Goal: Task Accomplishment & Management: Manage account settings

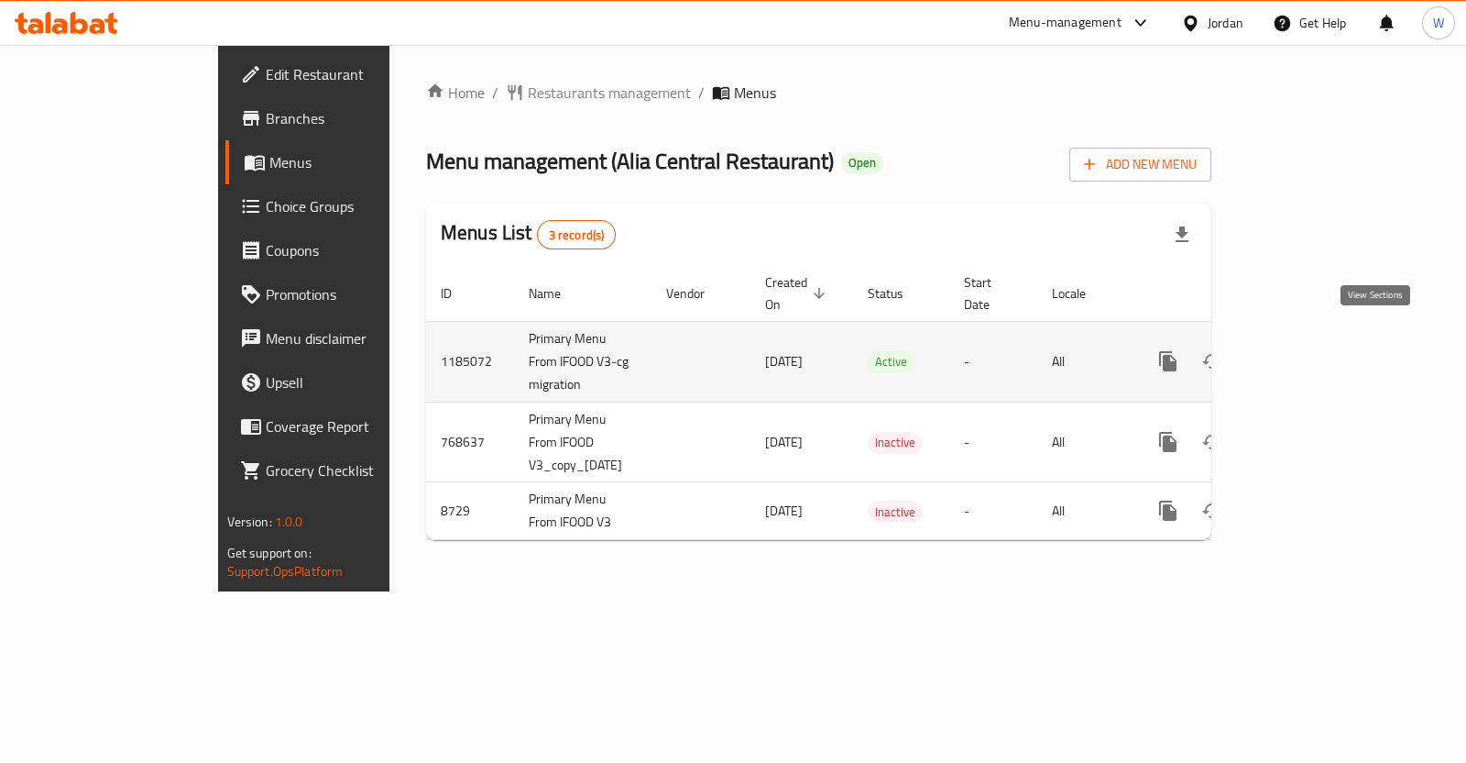
click at [1322, 339] on link "enhanced table" at bounding box center [1300, 361] width 44 height 44
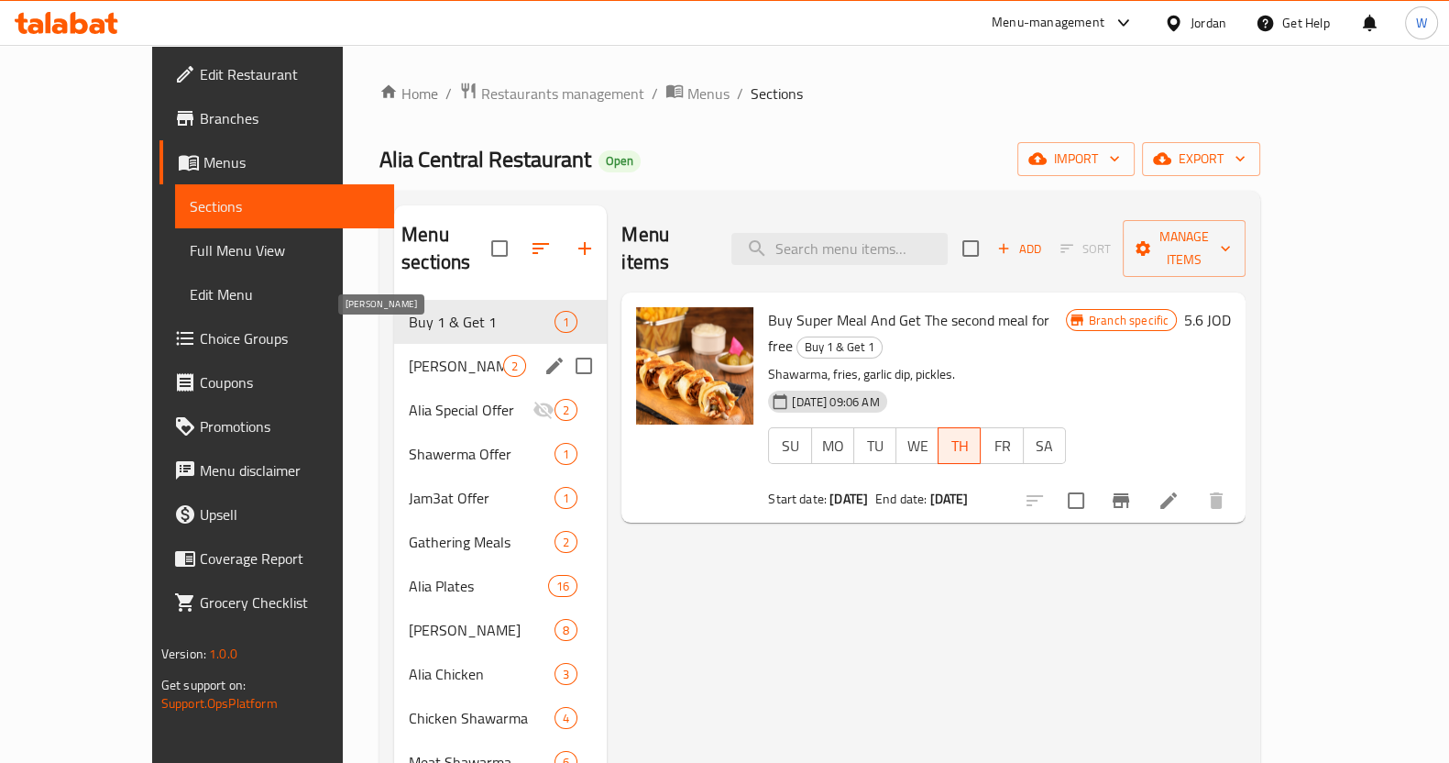
click at [439, 355] on span "[PERSON_NAME]" at bounding box center [456, 366] width 94 height 22
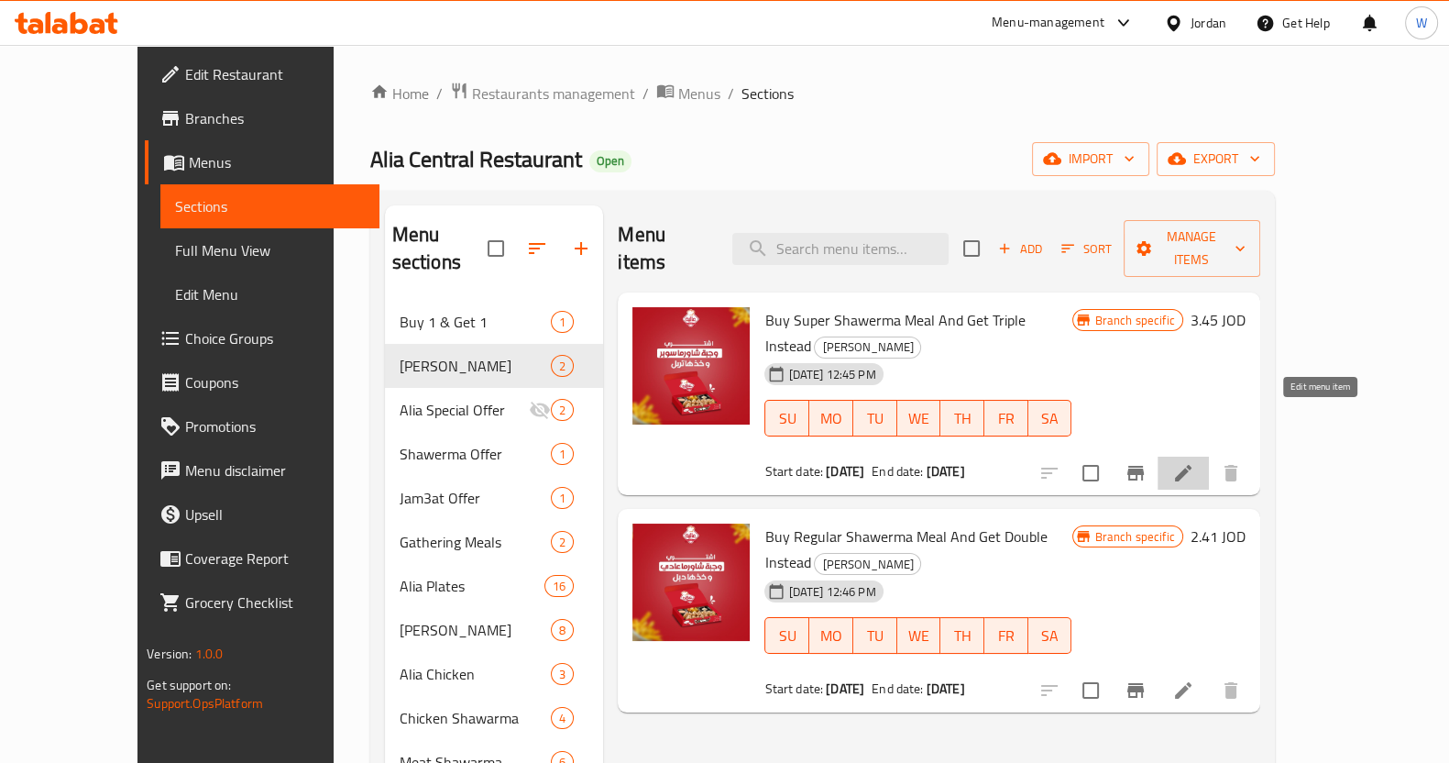
click at [1191, 465] on icon at bounding box center [1183, 473] width 16 height 16
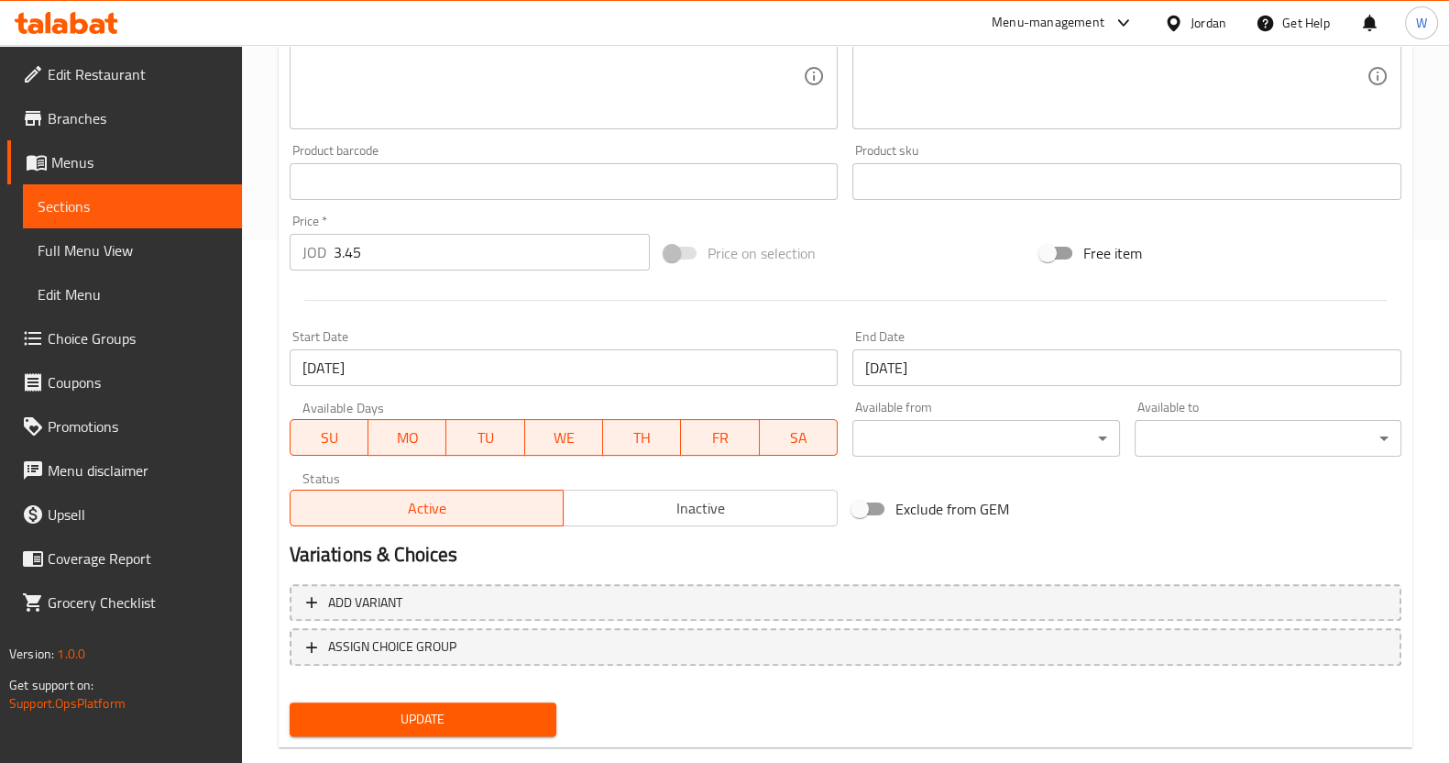
scroll to position [558, 0]
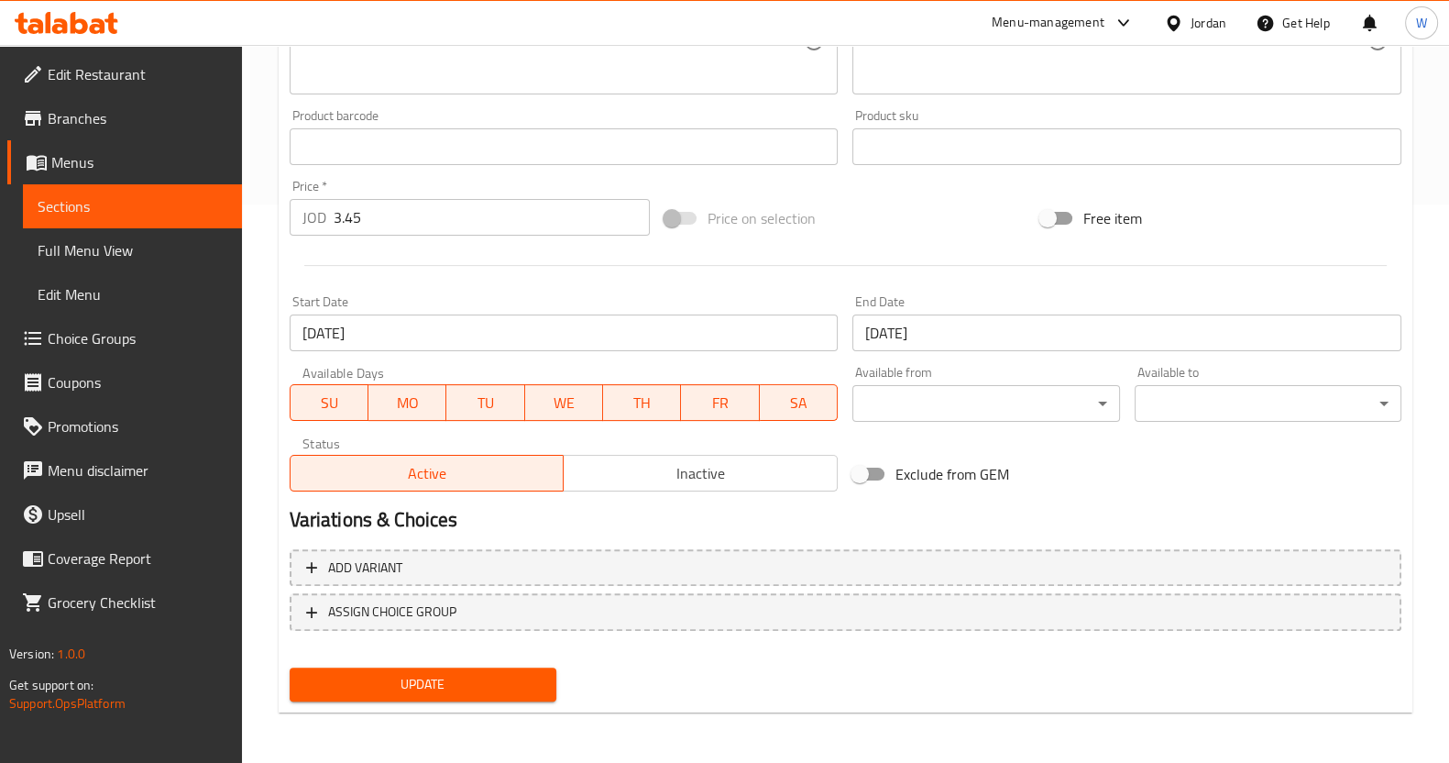
click at [522, 338] on input "[DATE]" at bounding box center [564, 332] width 549 height 37
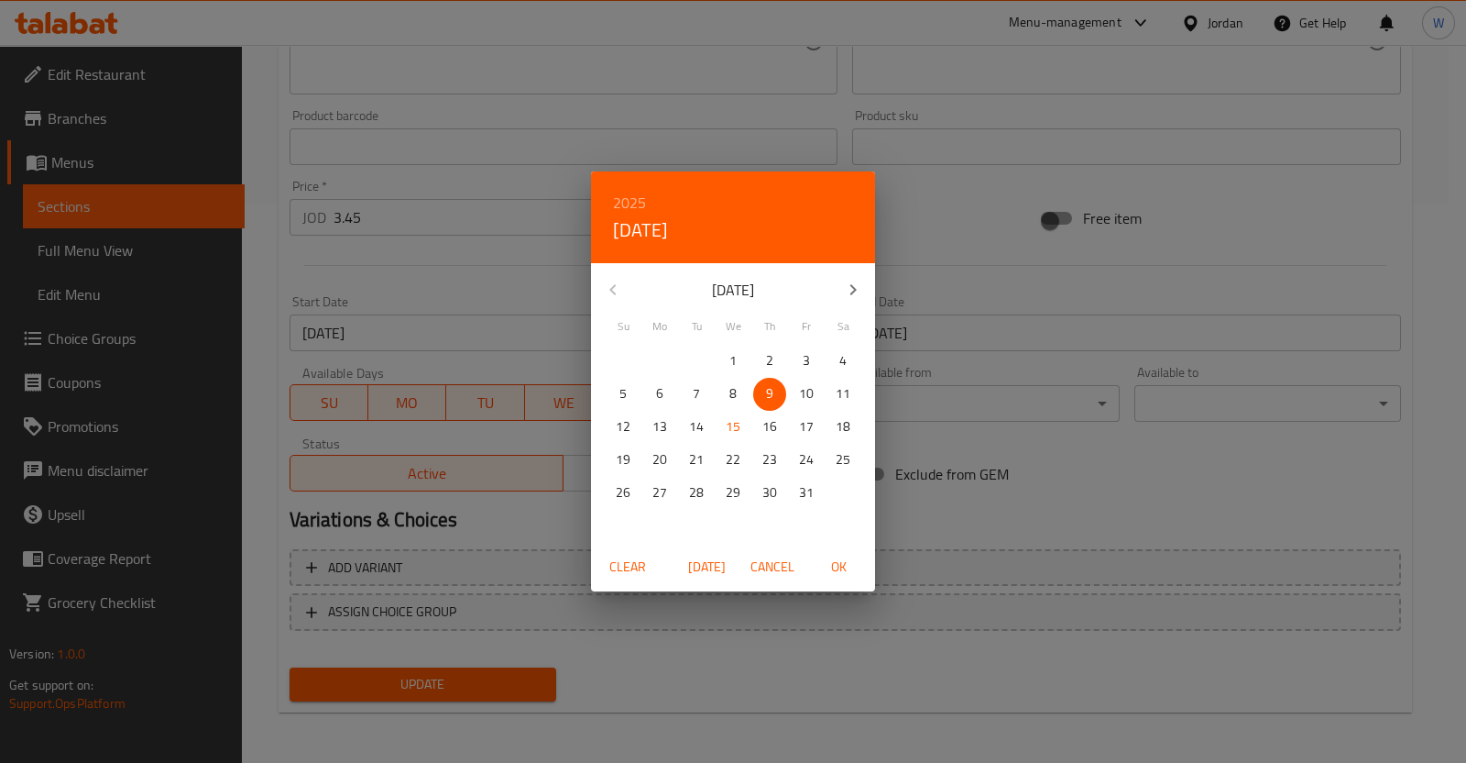
click at [698, 568] on span "[DATE]" at bounding box center [707, 566] width 44 height 23
click at [850, 565] on span "OK" at bounding box center [839, 566] width 44 height 23
type input "[DATE]"
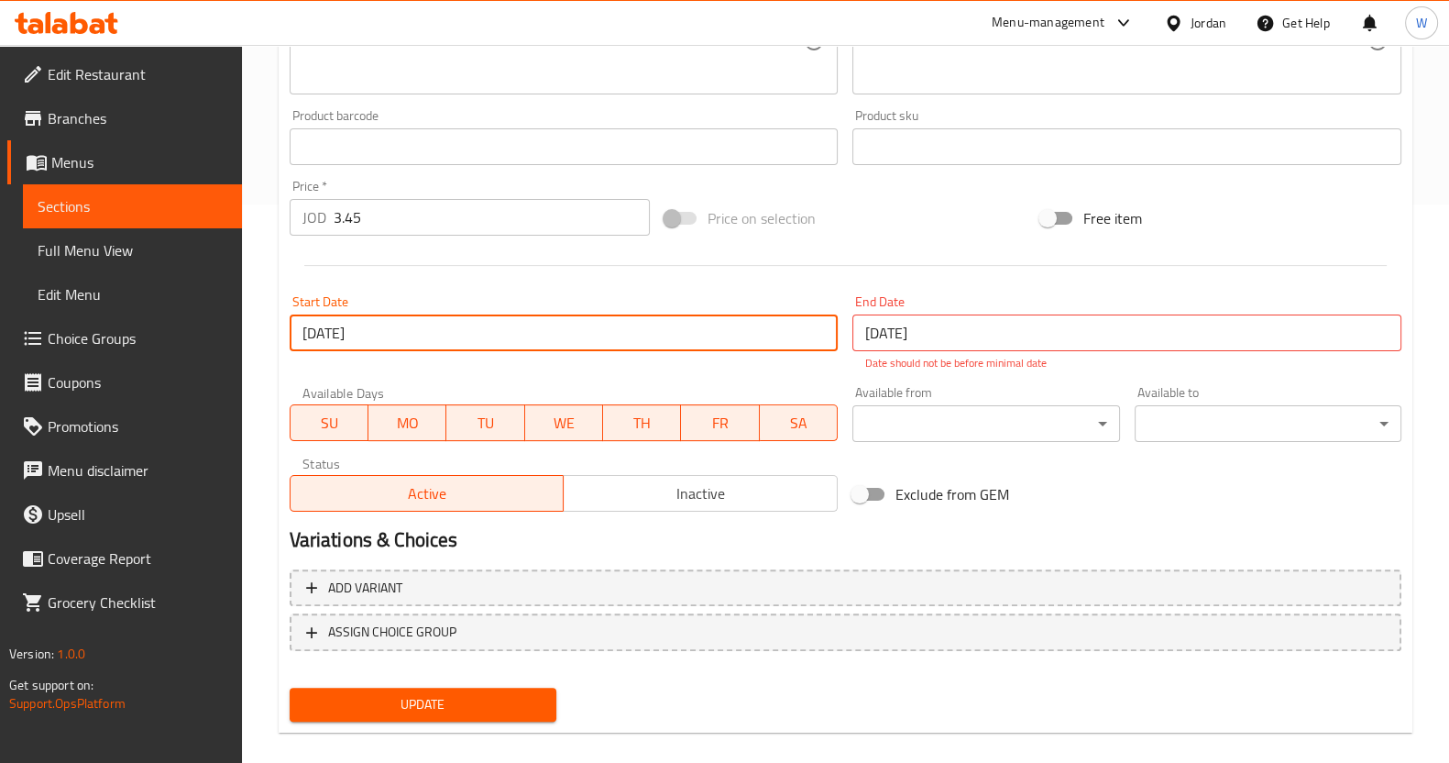
click at [894, 335] on input "[DATE]" at bounding box center [1126, 332] width 549 height 37
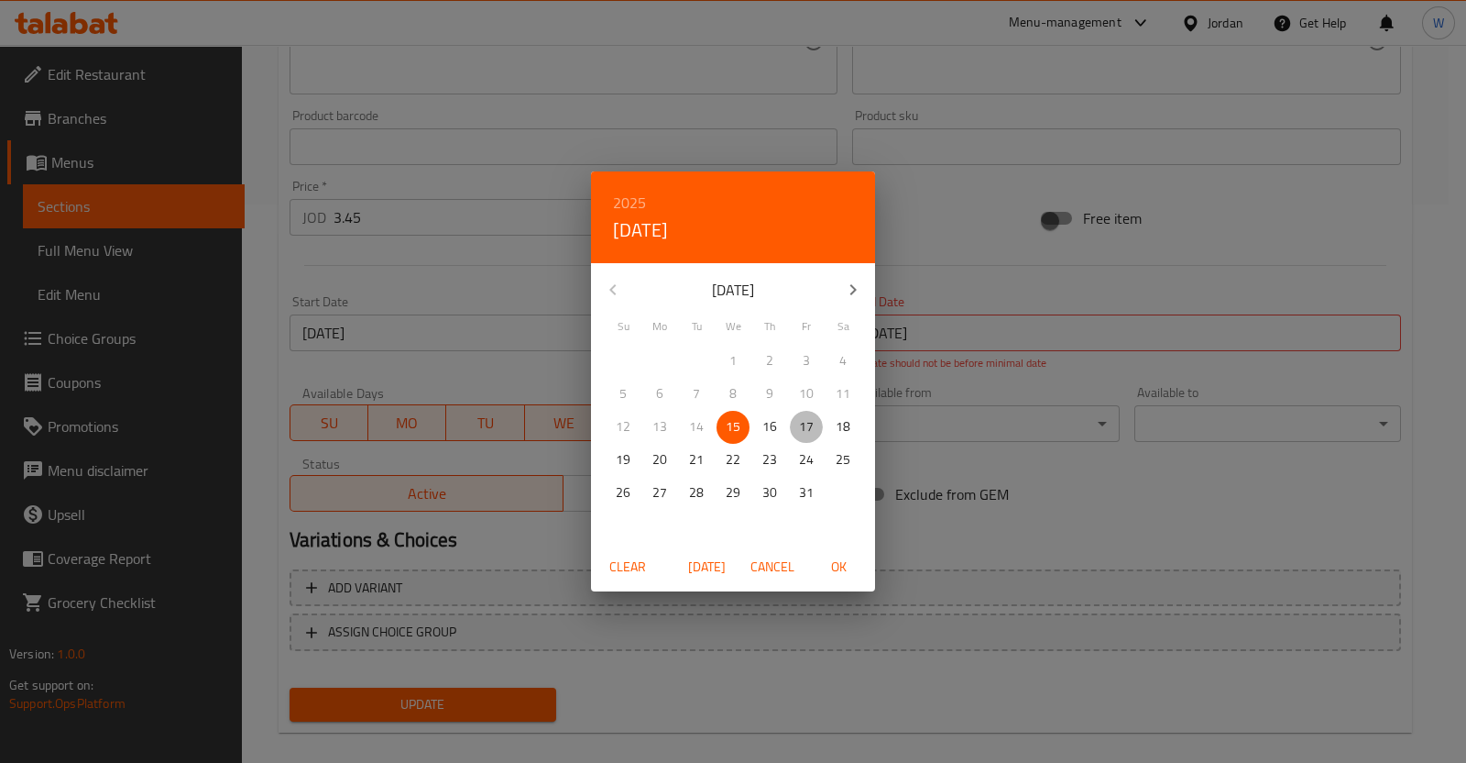
click at [802, 415] on p "17" at bounding box center [806, 426] width 15 height 23
click at [848, 565] on span "OK" at bounding box center [839, 566] width 44 height 23
type input "[DATE]"
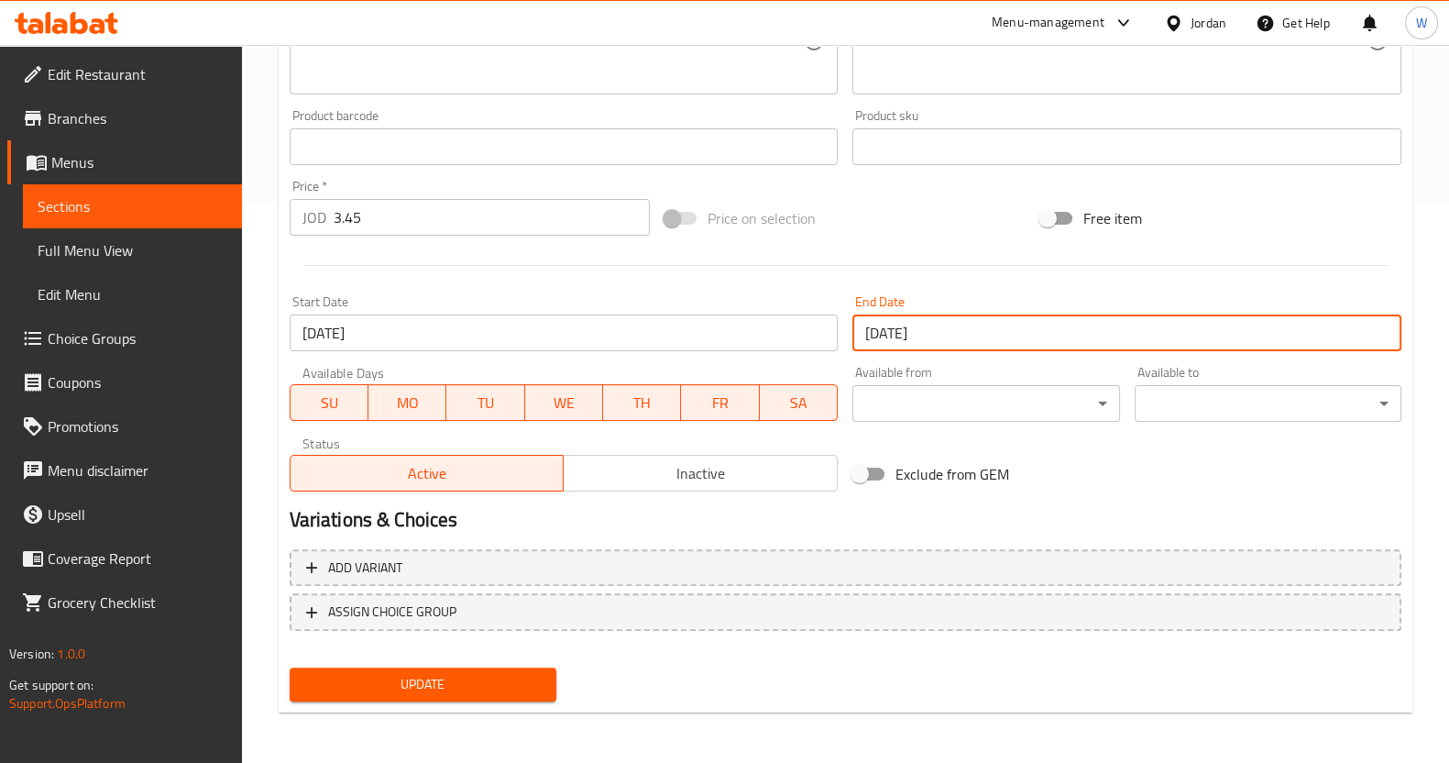
drag, startPoint x: 508, startPoint y: 683, endPoint x: 513, endPoint y: 669, distance: 14.8
click at [507, 682] on span "Update" at bounding box center [422, 684] width 237 height 23
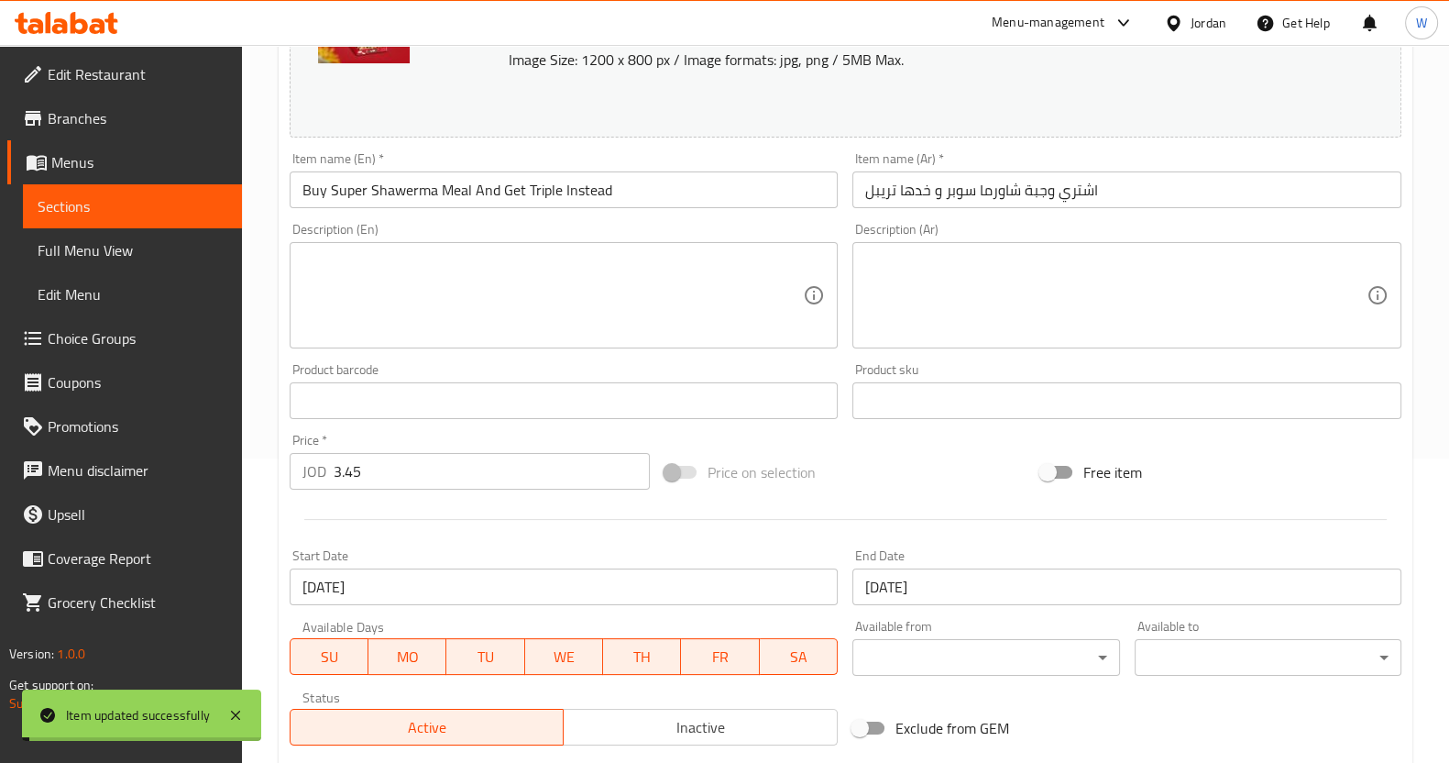
scroll to position [0, 0]
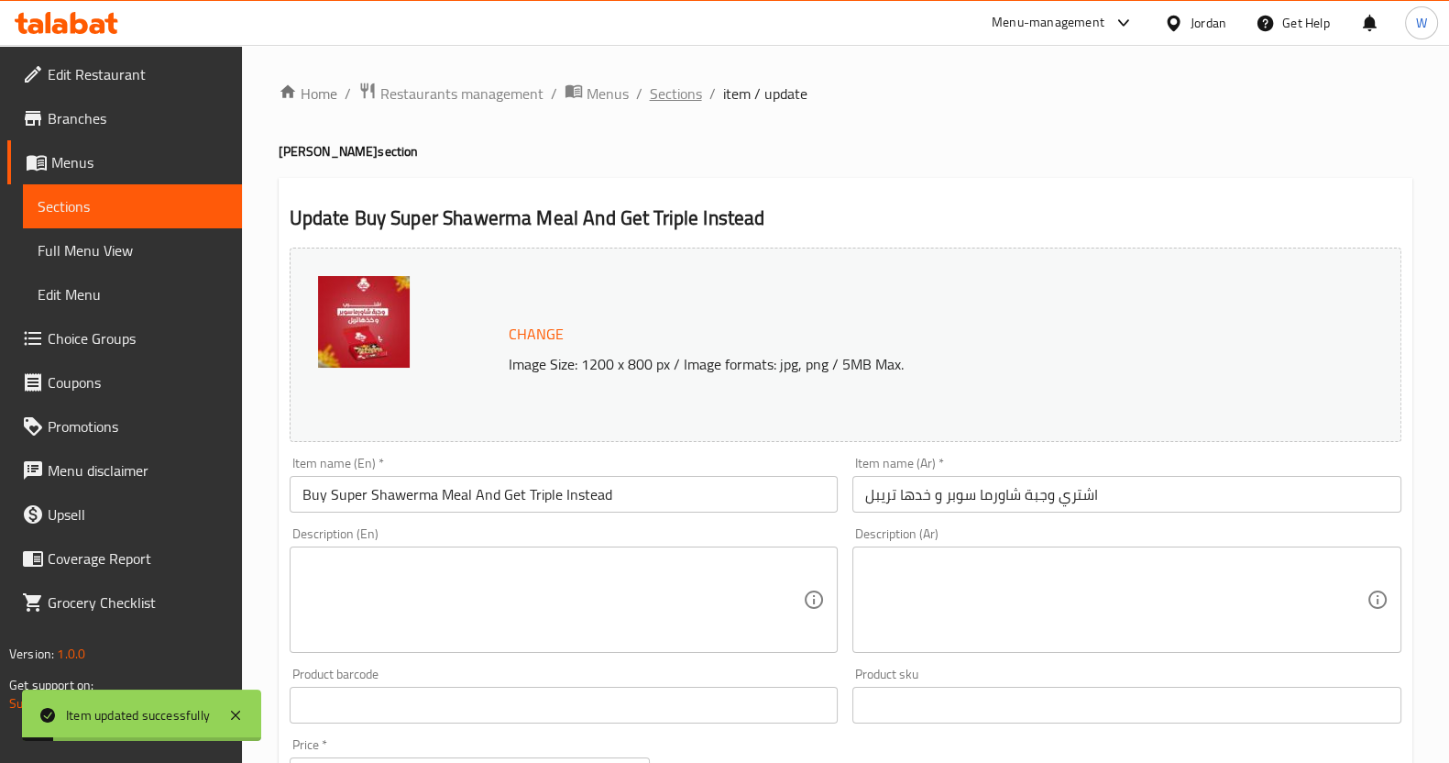
click at [679, 88] on span "Sections" at bounding box center [676, 93] width 52 height 22
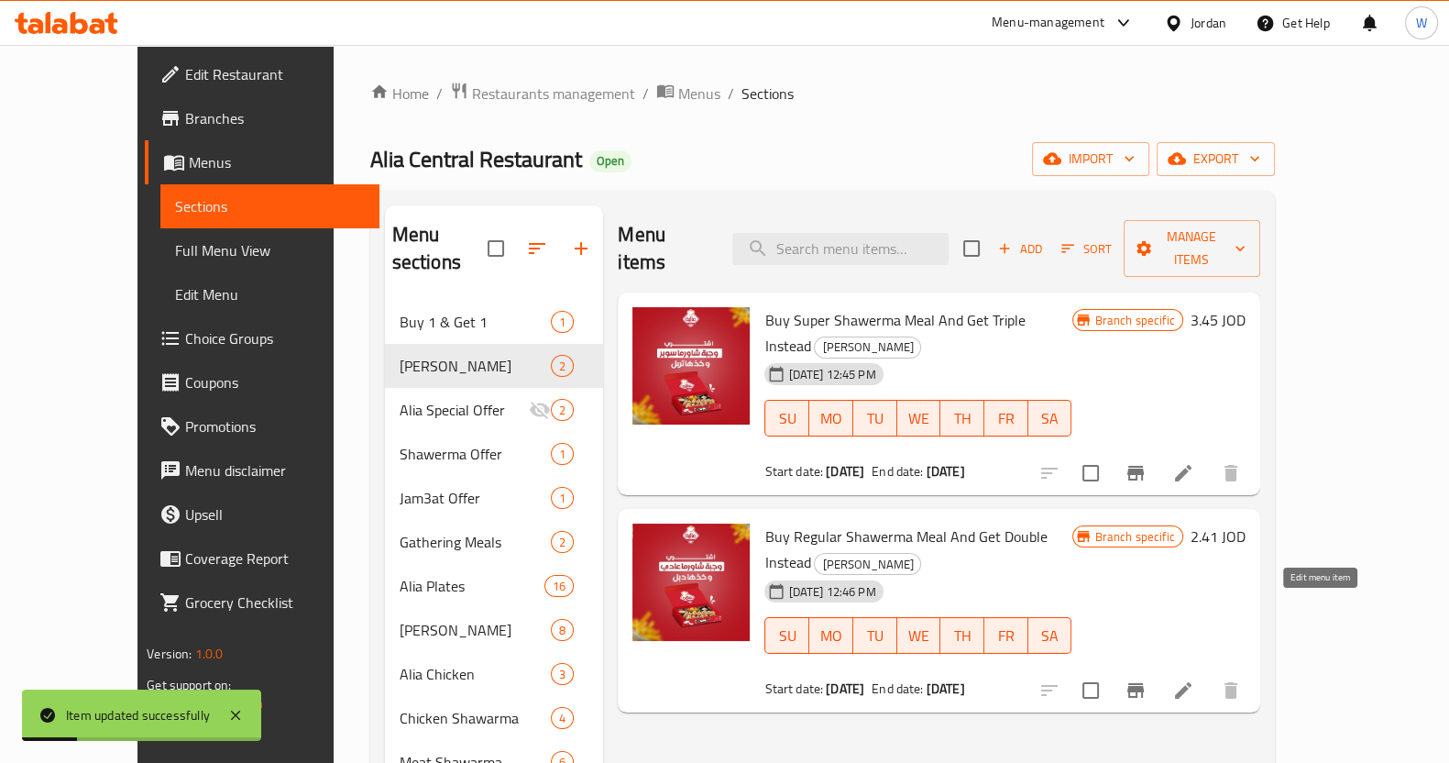
click at [1209, 674] on li at bounding box center [1183, 690] width 51 height 33
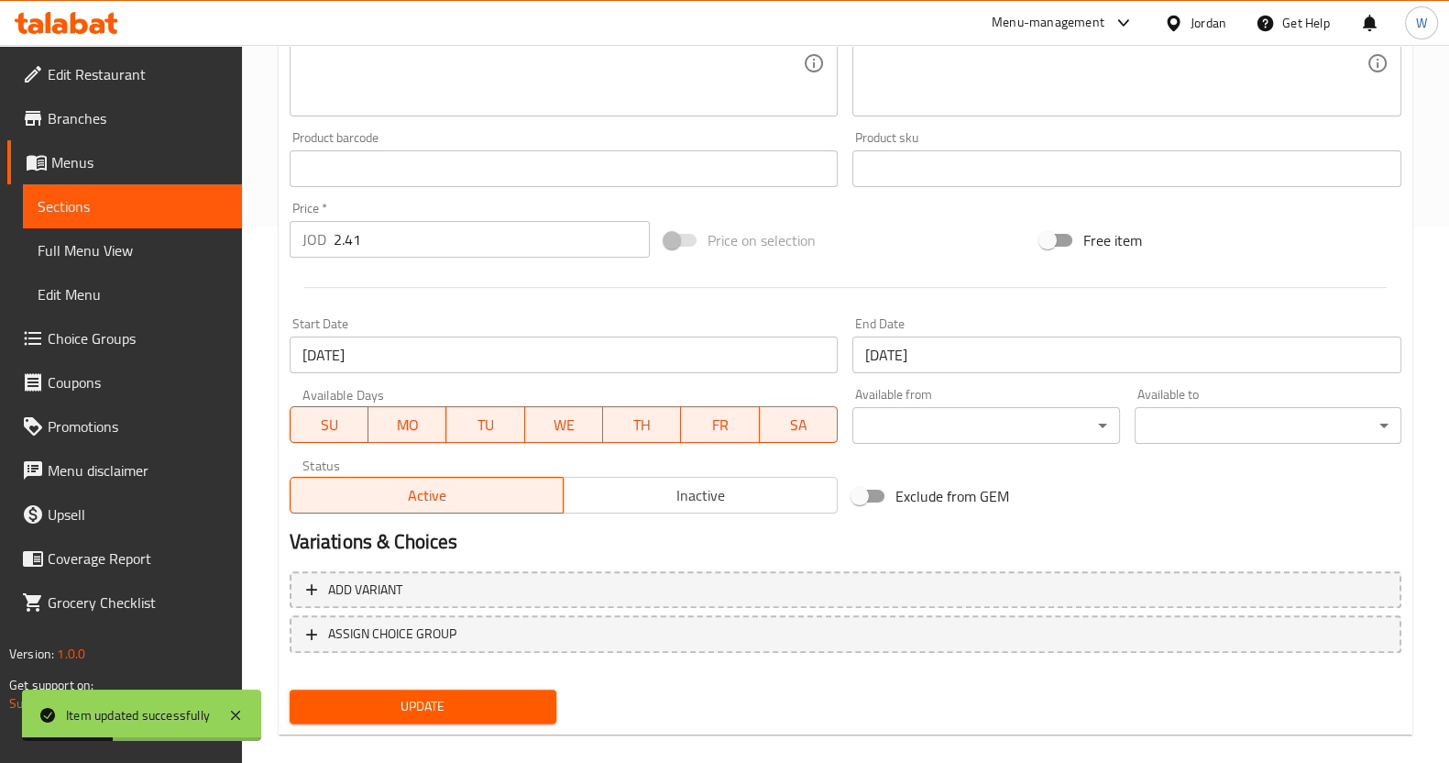
scroll to position [558, 0]
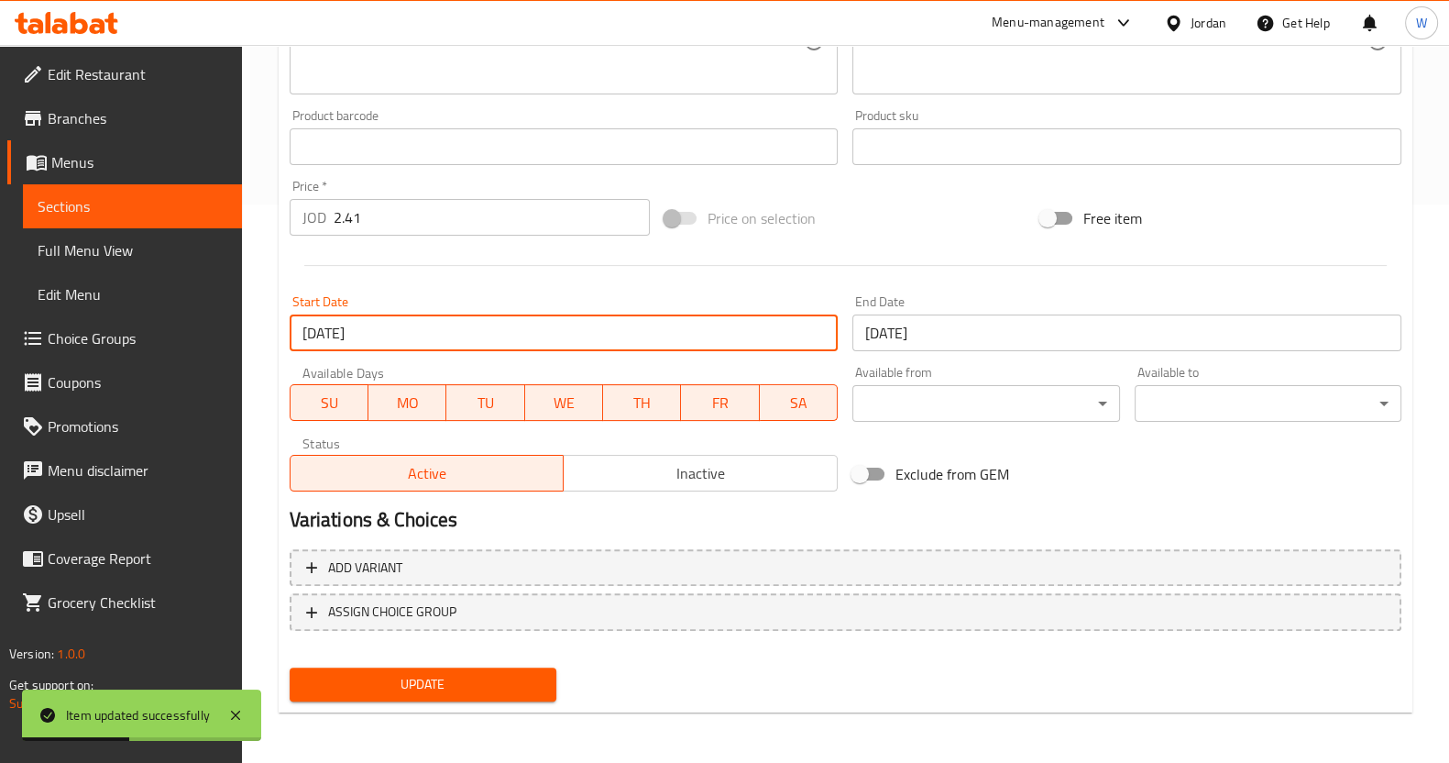
click at [642, 335] on input "[DATE]" at bounding box center [564, 332] width 549 height 37
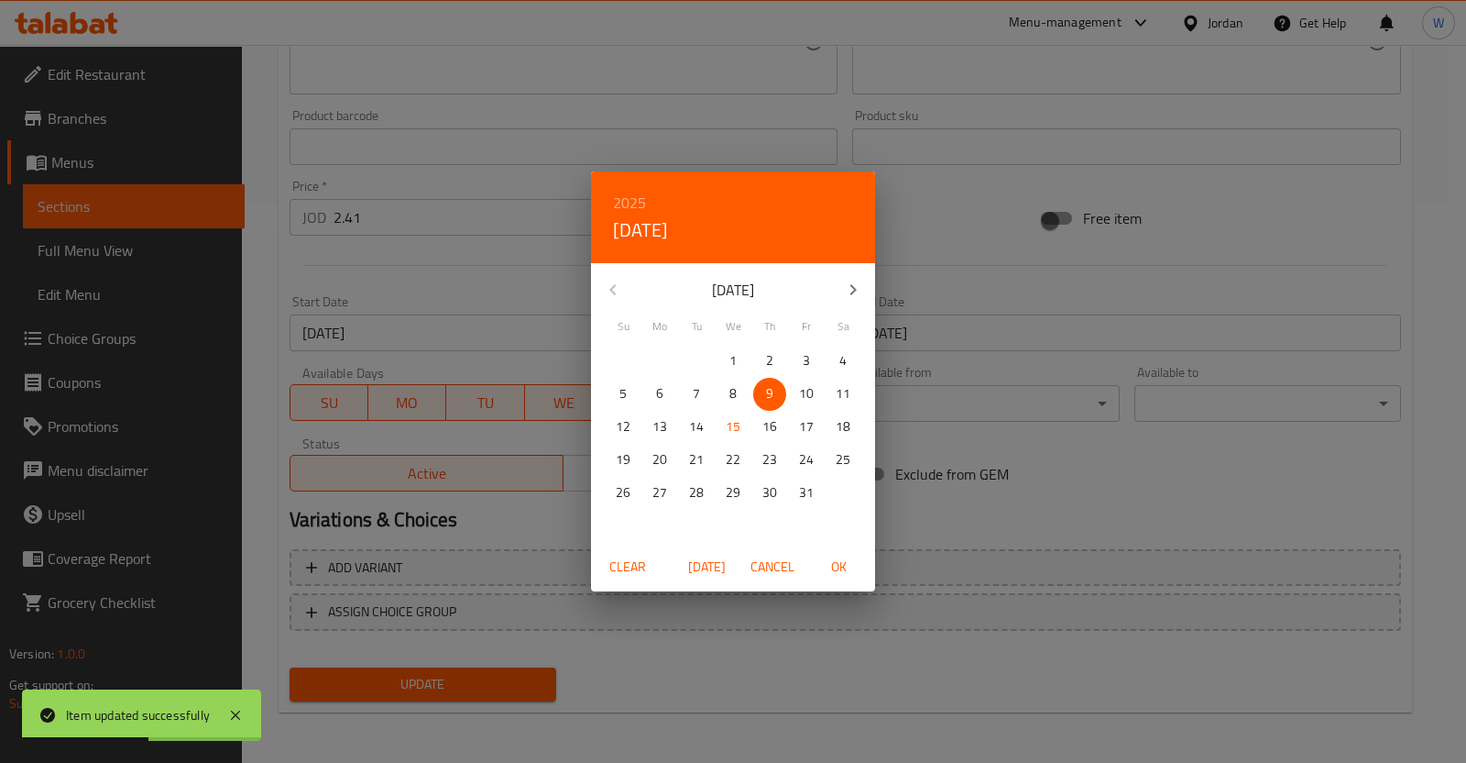
drag, startPoint x: 693, startPoint y: 545, endPoint x: 698, endPoint y: 565, distance: 20.0
click at [693, 546] on div "Clear [DATE] Cancel OK" at bounding box center [733, 567] width 284 height 49
click at [699, 565] on span "[DATE]" at bounding box center [707, 566] width 44 height 23
click at [726, 425] on p "15" at bounding box center [733, 426] width 15 height 23
click at [815, 558] on button "OK" at bounding box center [838, 567] width 59 height 34
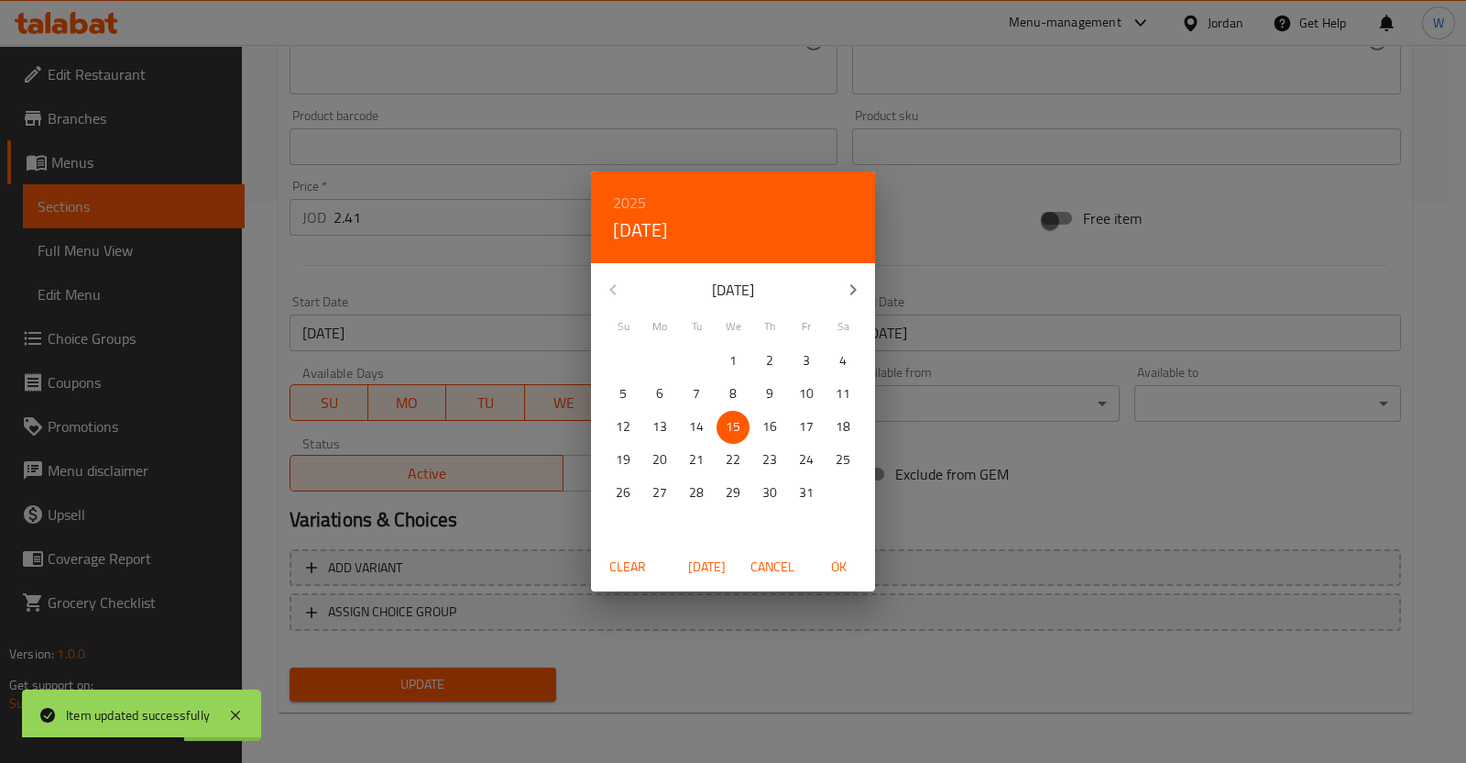
type input "[DATE]"
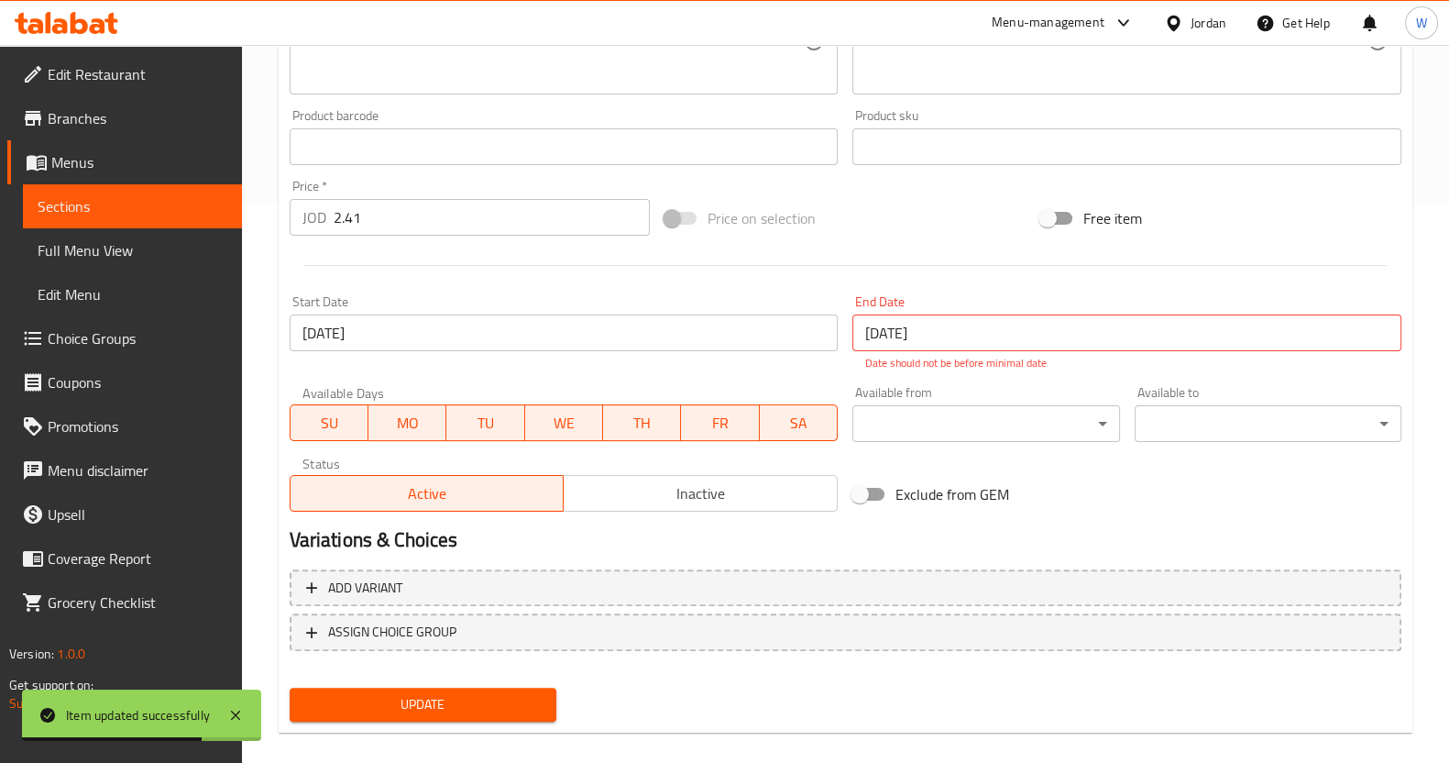
click at [874, 330] on input "[DATE]" at bounding box center [1126, 332] width 549 height 37
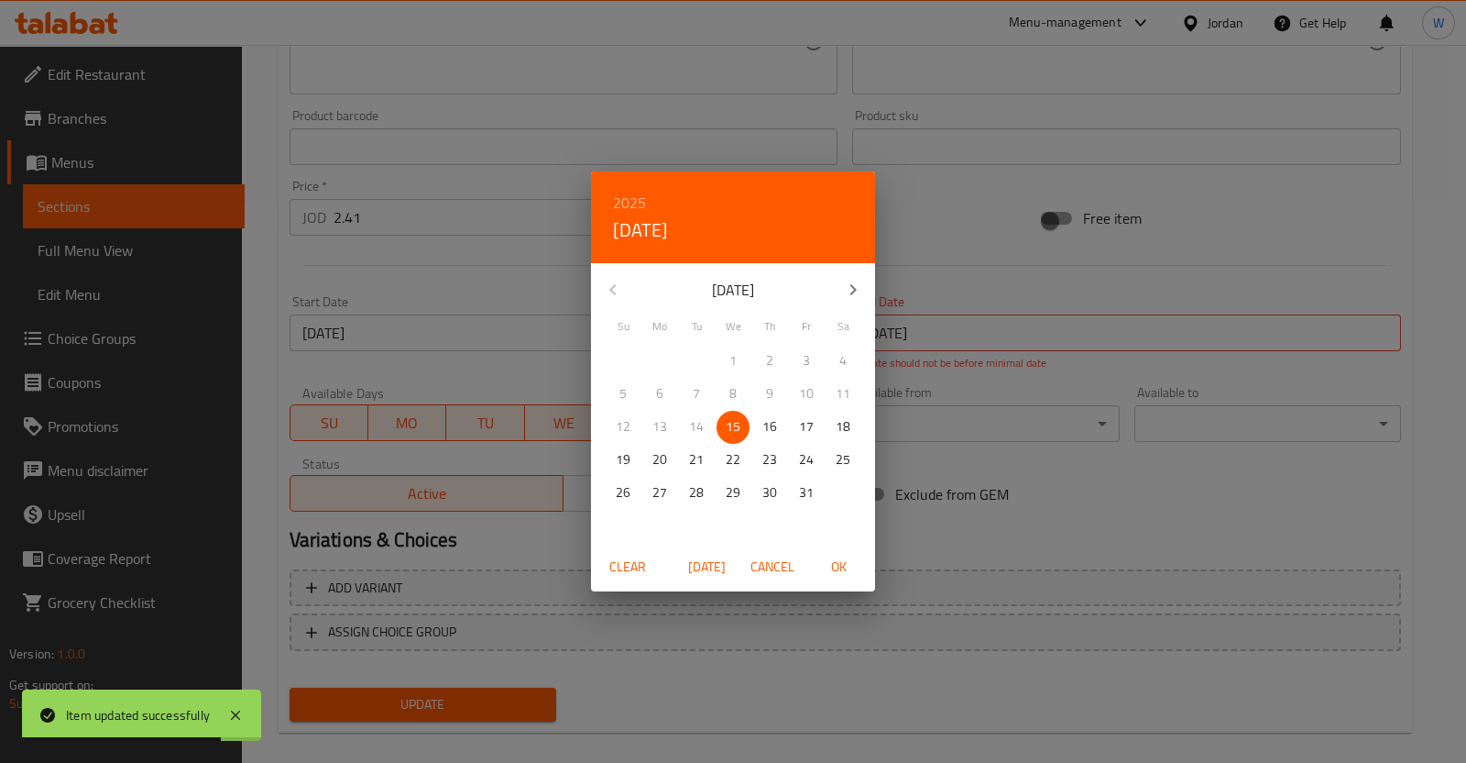
click at [814, 406] on div "10" at bounding box center [806, 394] width 37 height 33
click at [814, 417] on span "17" at bounding box center [806, 426] width 33 height 23
drag, startPoint x: 858, startPoint y: 583, endPoint x: 854, endPoint y: 570, distance: 13.3
click at [856, 574] on button "OK" at bounding box center [838, 567] width 59 height 34
type input "[DATE]"
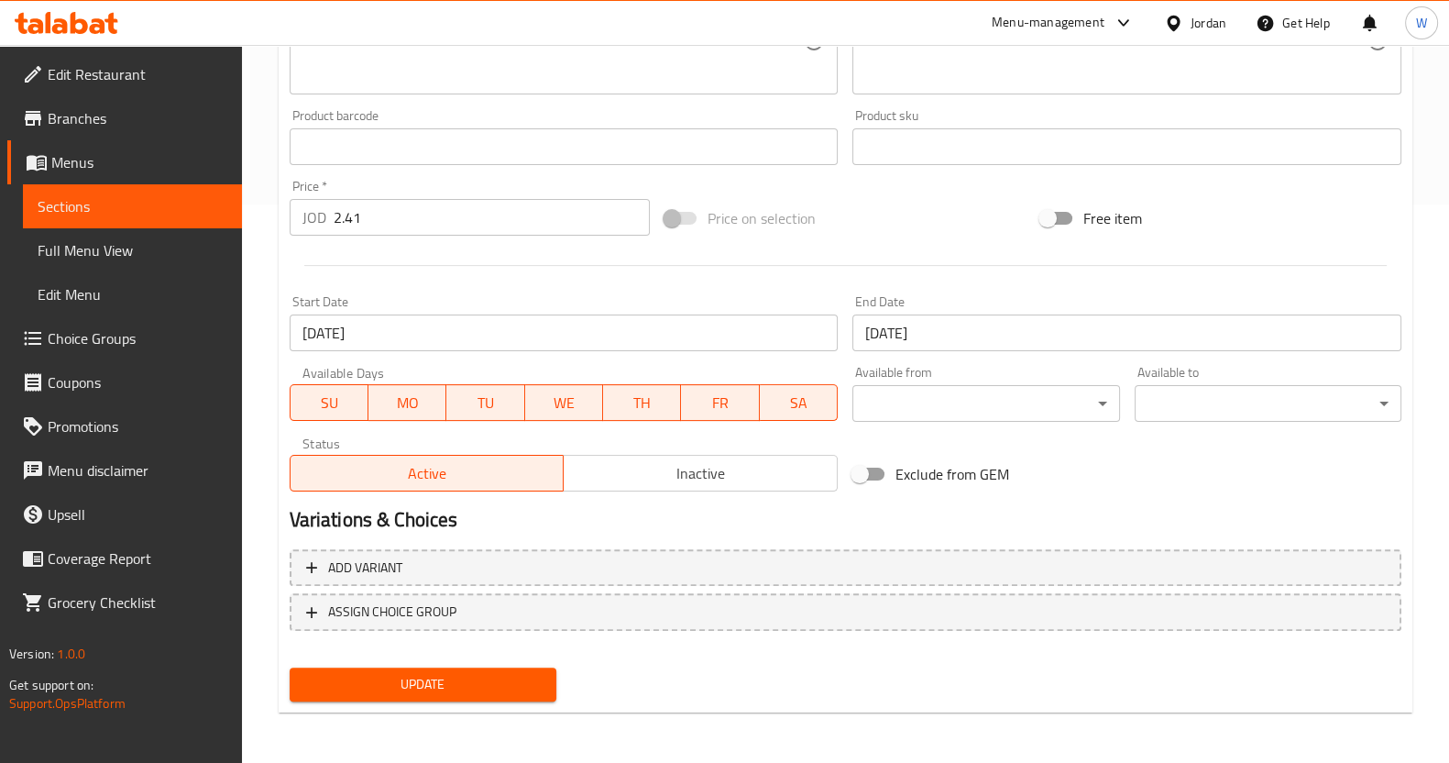
click at [538, 664] on div "Update" at bounding box center [422, 684] width 281 height 49
click at [540, 676] on span "Update" at bounding box center [422, 684] width 237 height 23
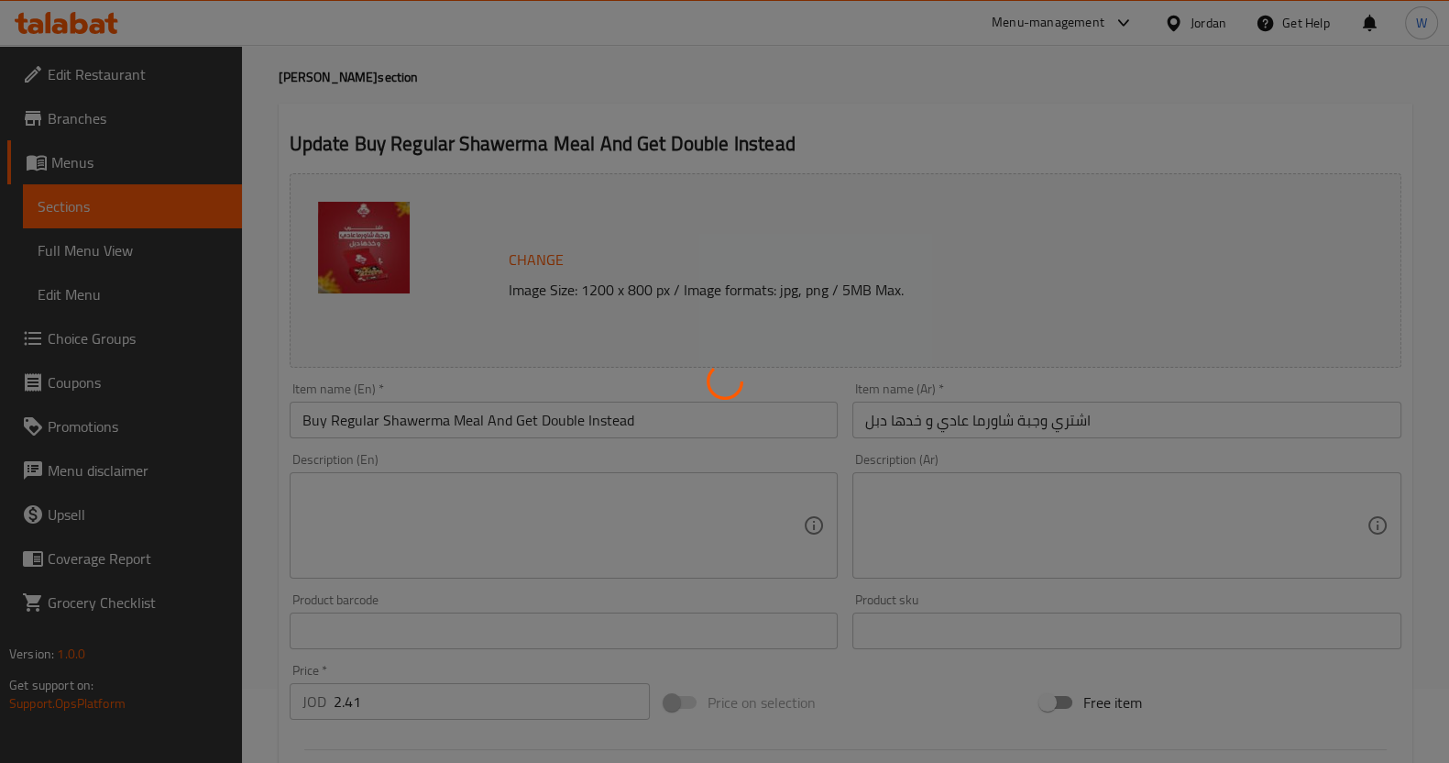
scroll to position [0, 0]
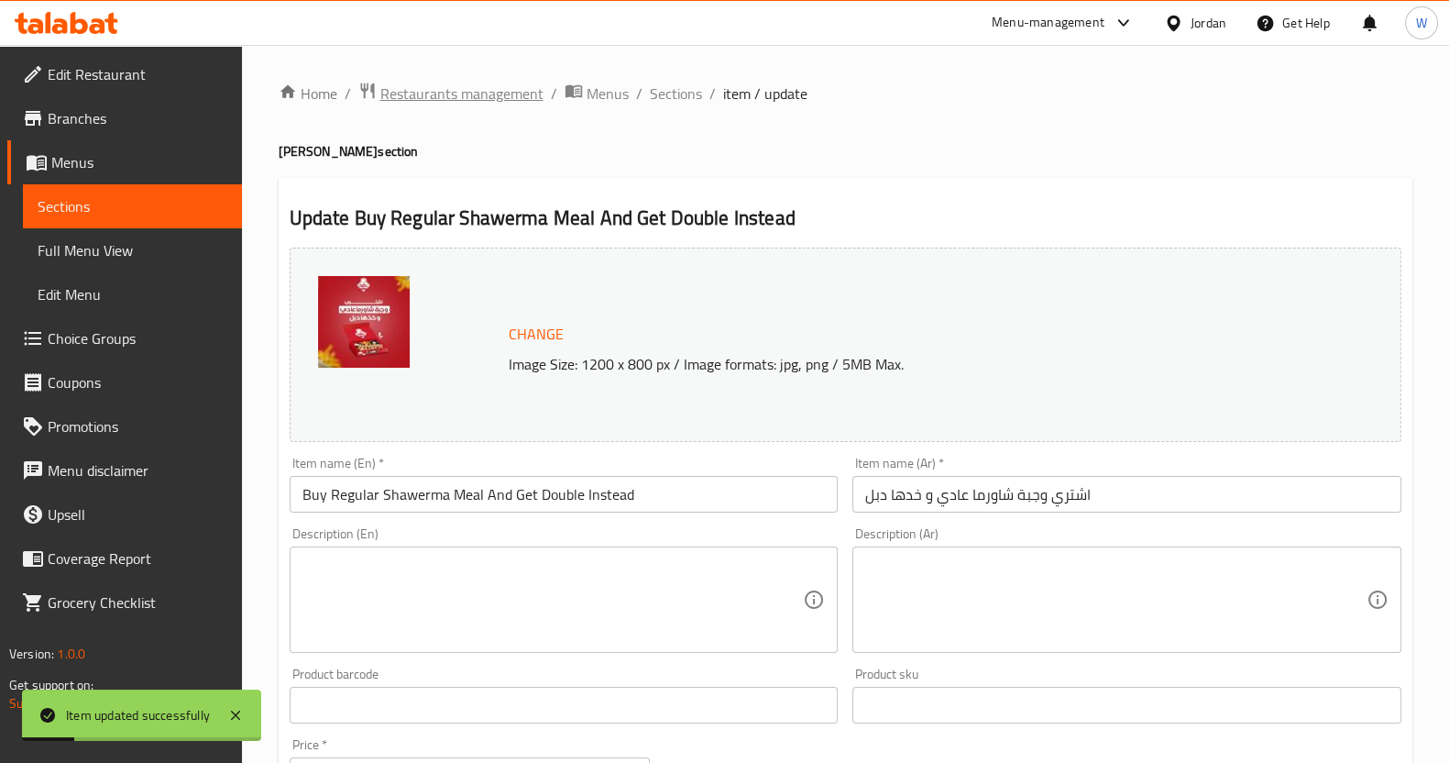
click at [518, 91] on span "Restaurants management" at bounding box center [461, 93] width 163 height 22
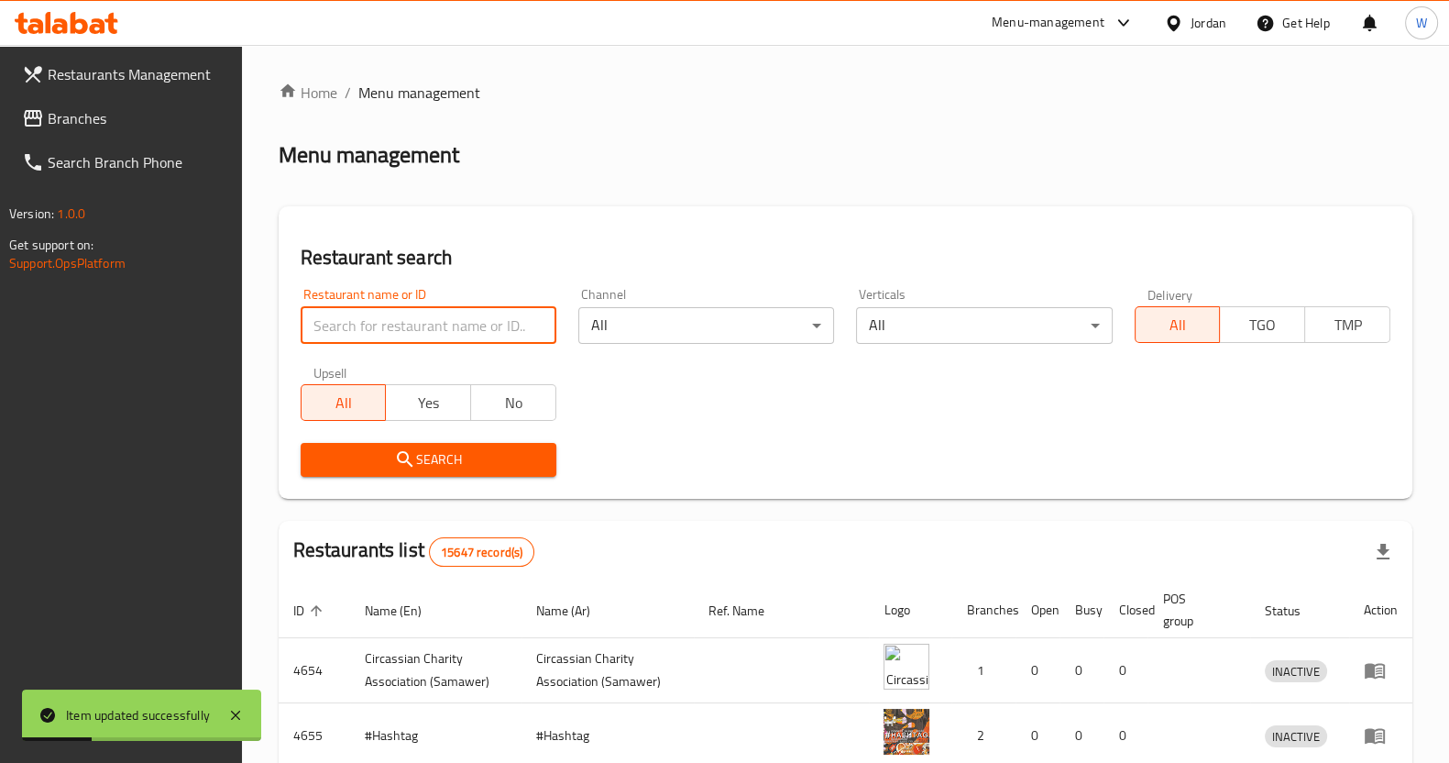
click at [419, 318] on input "search" at bounding box center [429, 325] width 256 height 37
